Goal: Task Accomplishment & Management: Manage account settings

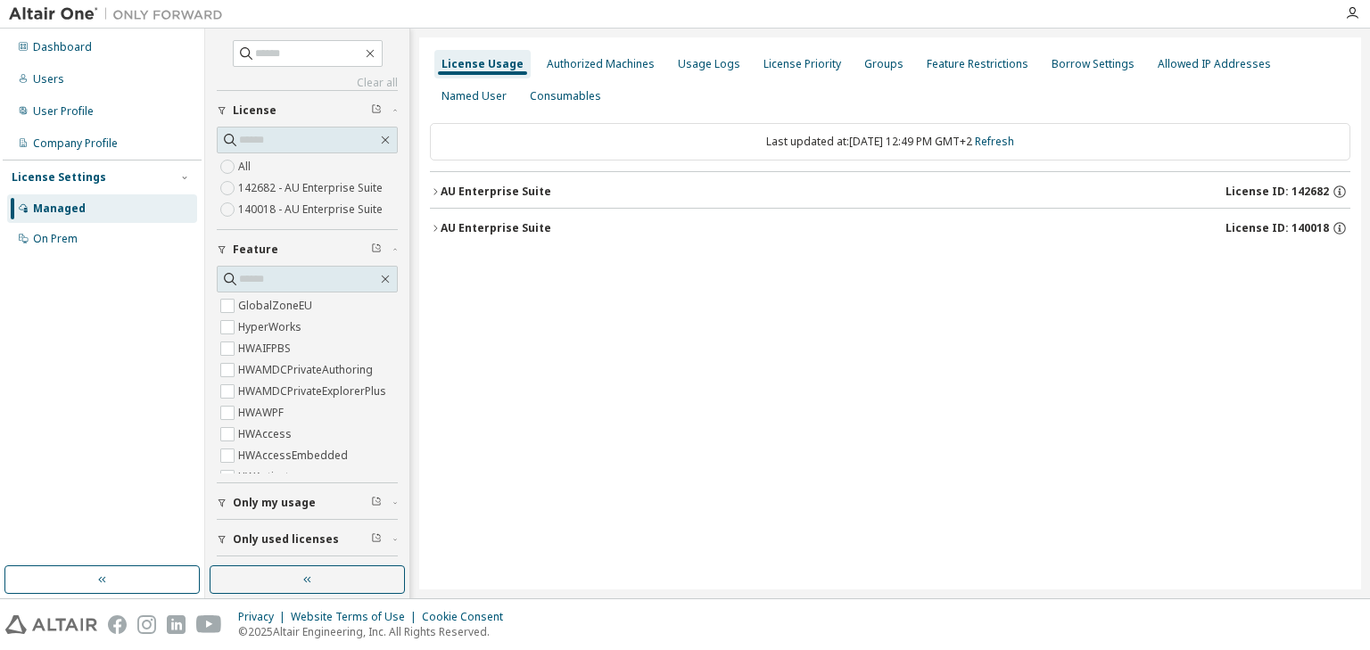
click at [438, 193] on icon "button" at bounding box center [435, 191] width 11 height 11
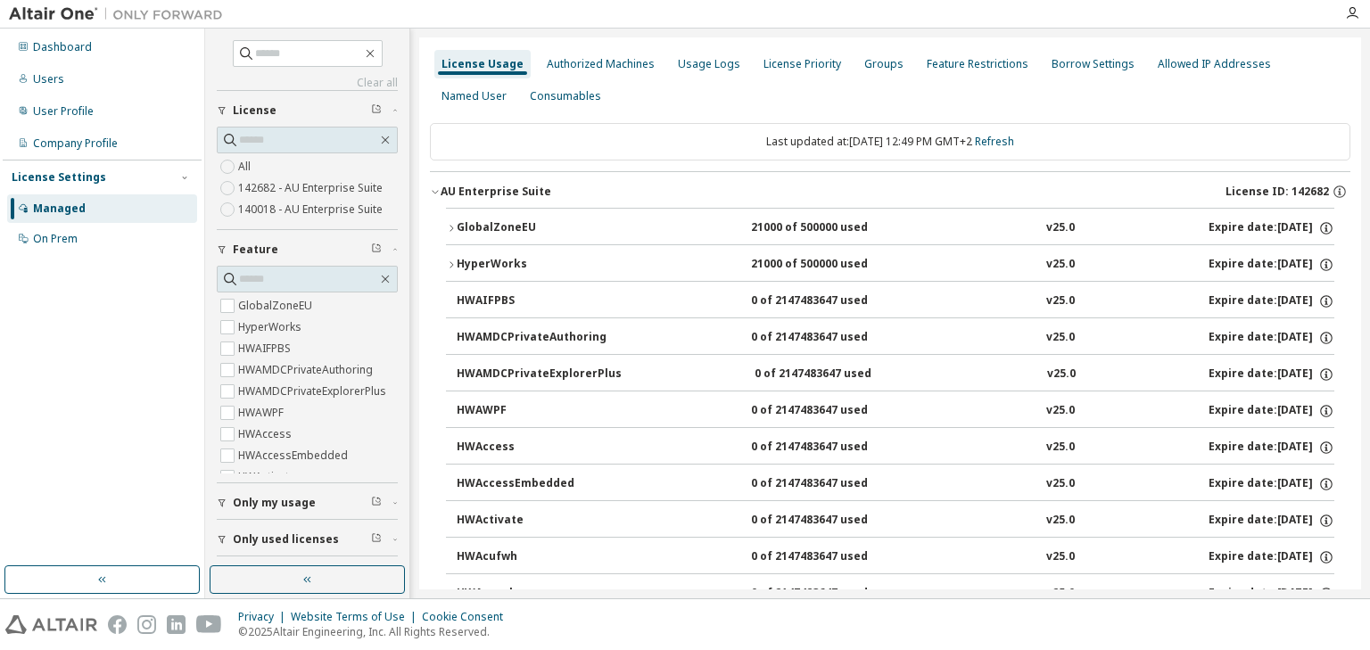
click at [453, 228] on icon "button" at bounding box center [451, 228] width 11 height 11
